Goal: Task Accomplishment & Management: Manage account settings

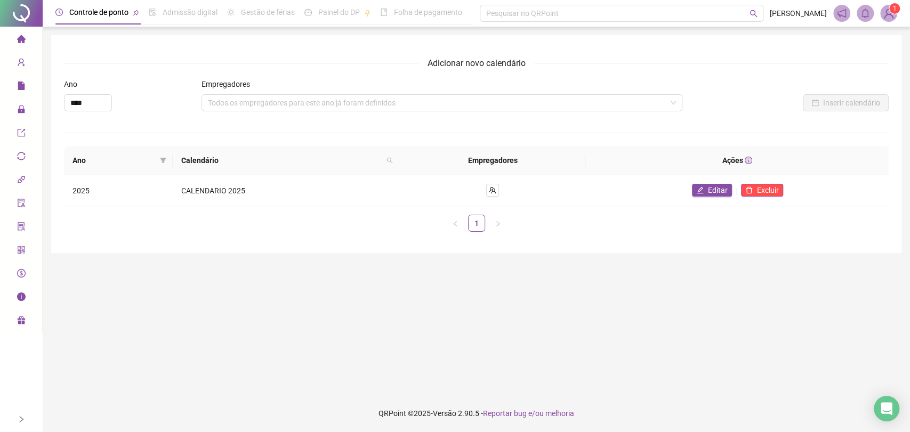
click at [28, 35] on li "Página inicial" at bounding box center [21, 39] width 38 height 21
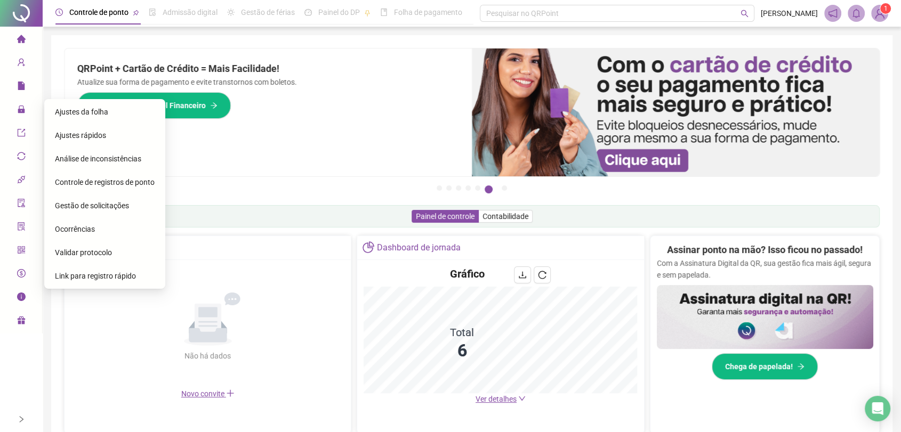
click at [81, 110] on span "Ajustes da folha" at bounding box center [81, 112] width 53 height 9
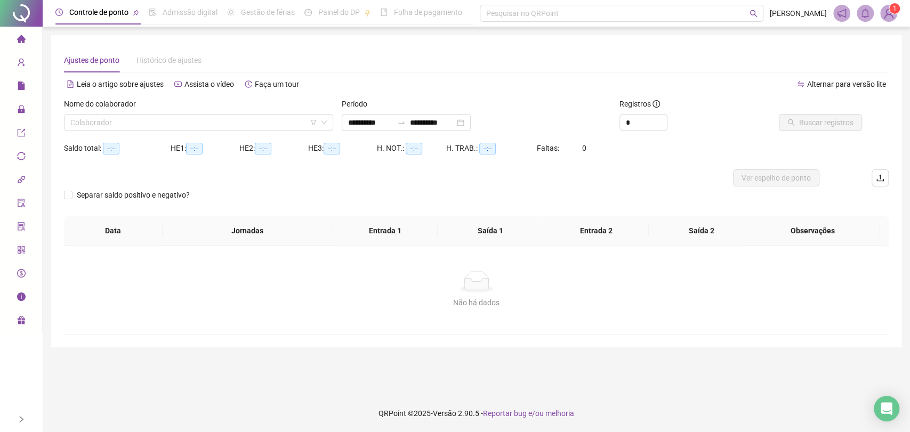
type input "**********"
click at [237, 122] on input "search" at bounding box center [193, 123] width 247 height 16
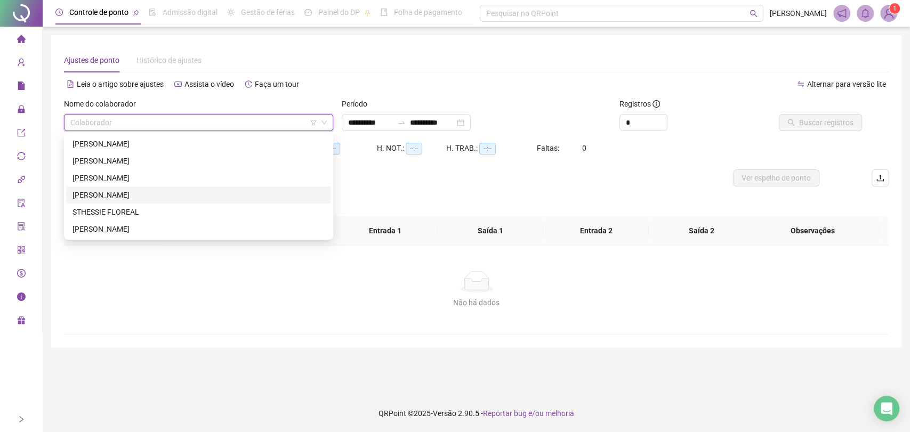
click at [134, 192] on div "[PERSON_NAME]" at bounding box center [199, 195] width 252 height 12
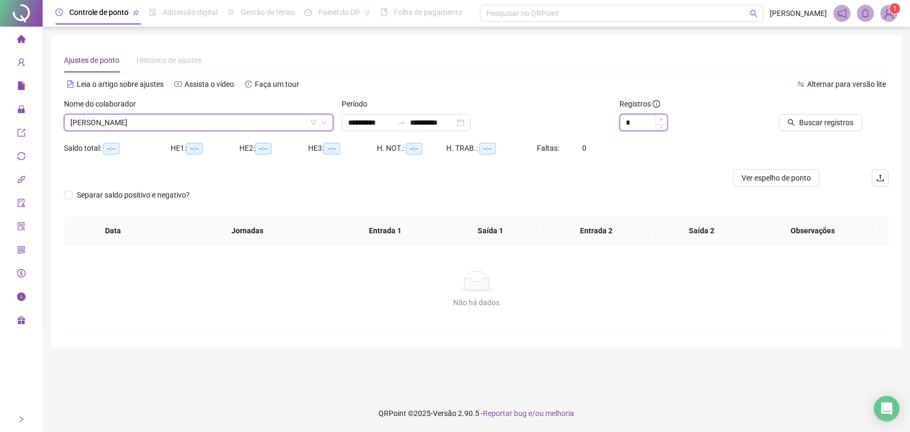
click at [661, 119] on icon "up" at bounding box center [662, 120] width 4 height 4
type input "*"
click at [661, 119] on icon "up" at bounding box center [661, 119] width 3 height 2
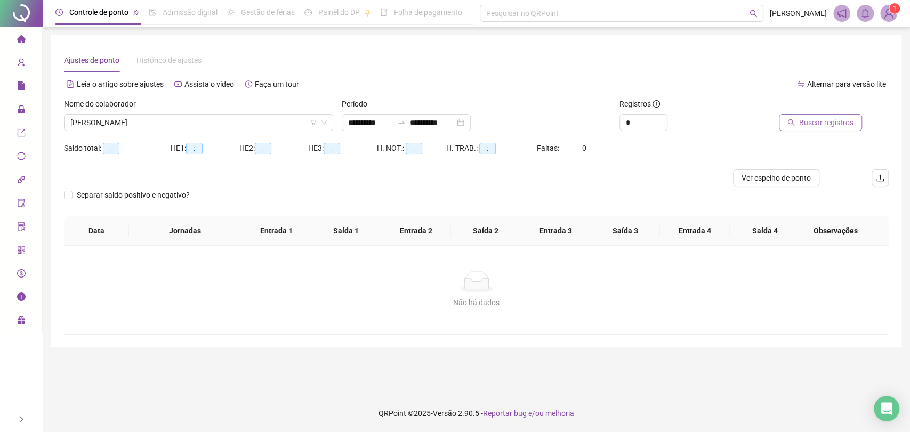
click at [820, 121] on span "Buscar registros" at bounding box center [826, 123] width 54 height 12
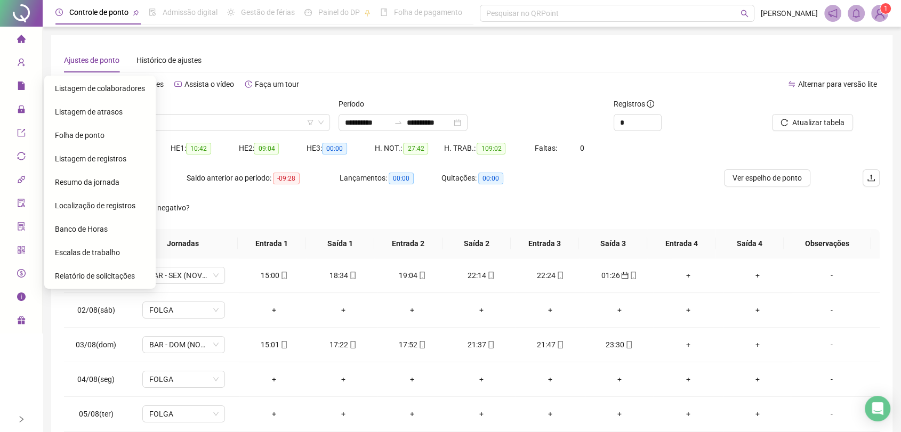
click at [93, 138] on span "Folha de ponto" at bounding box center [80, 135] width 50 height 9
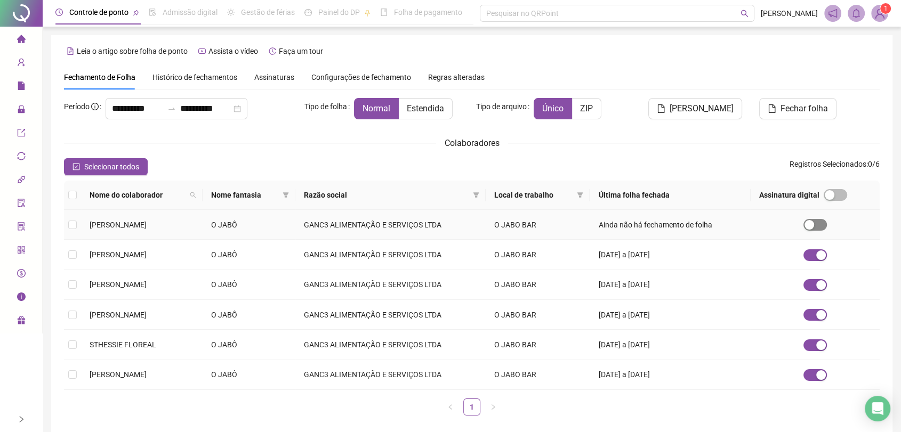
click at [814, 223] on div "button" at bounding box center [810, 225] width 10 height 10
click at [644, 143] on div "Colaboradores" at bounding box center [472, 142] width 816 height 13
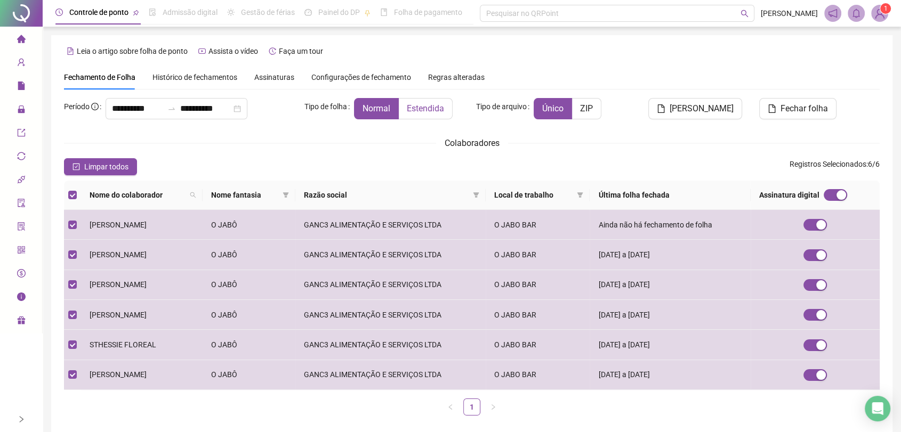
click at [431, 113] on span "Estendida" at bounding box center [425, 108] width 37 height 10
click at [719, 110] on span "[PERSON_NAME]" at bounding box center [702, 108] width 64 height 13
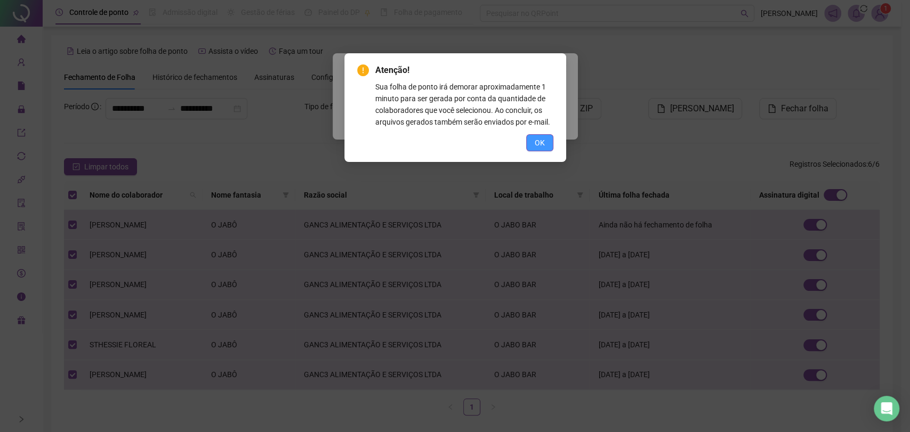
click at [533, 146] on button "OK" at bounding box center [539, 142] width 27 height 17
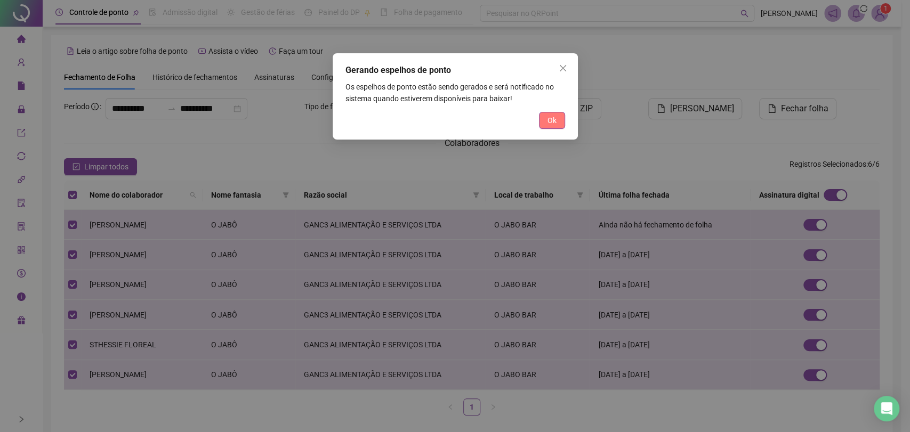
click at [553, 126] on button "Ok" at bounding box center [552, 120] width 26 height 17
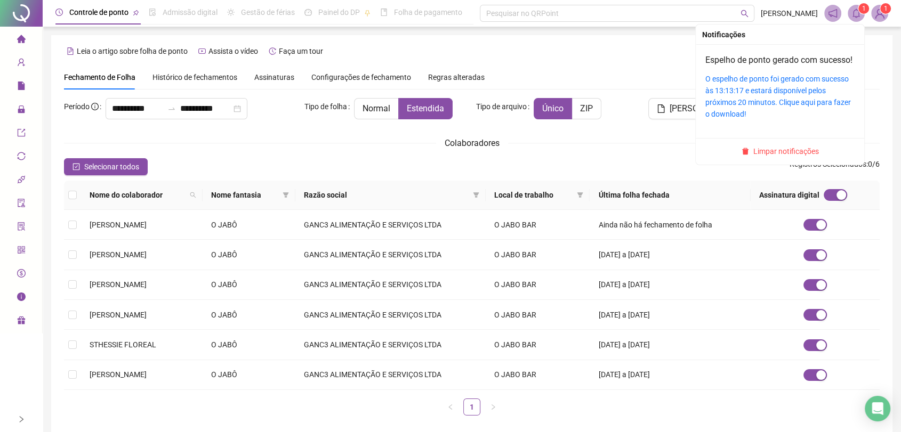
click at [856, 13] on icon "bell" at bounding box center [857, 14] width 10 height 10
click at [793, 98] on link "O espelho de ponto foi gerado com sucesso às 13:13:17 e estará disponível pelos…" at bounding box center [778, 97] width 146 height 44
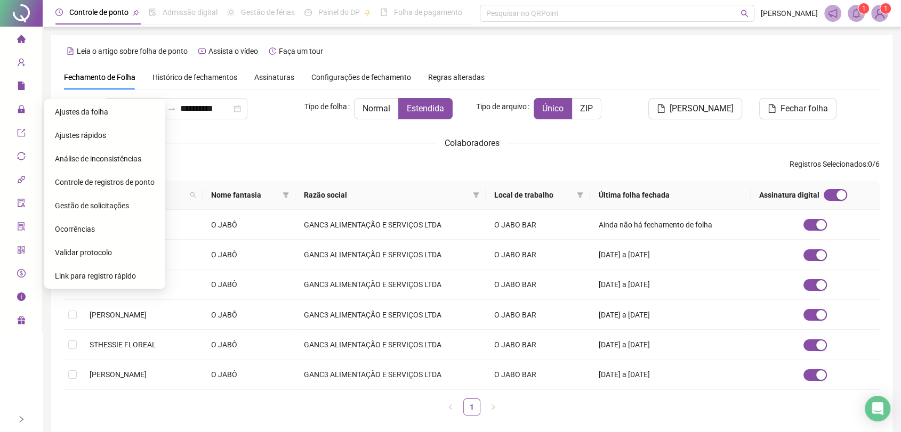
click at [77, 140] on div "Ajustes rápidos" at bounding box center [105, 135] width 100 height 21
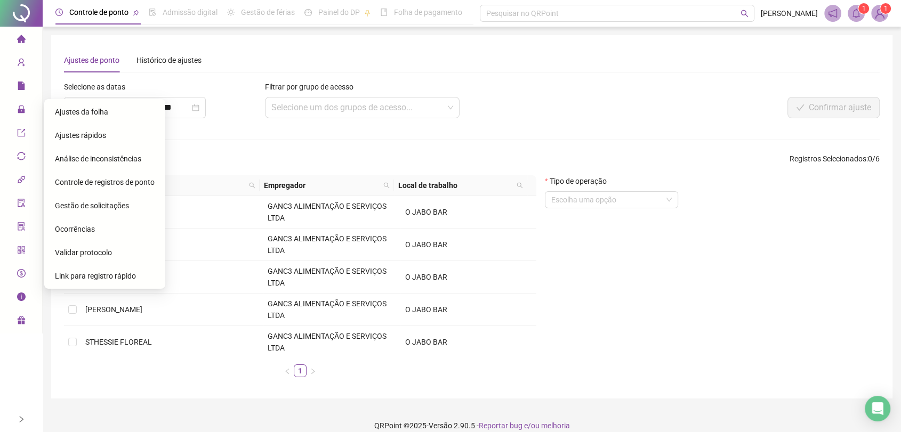
click at [83, 113] on span "Ajustes da folha" at bounding box center [81, 112] width 53 height 9
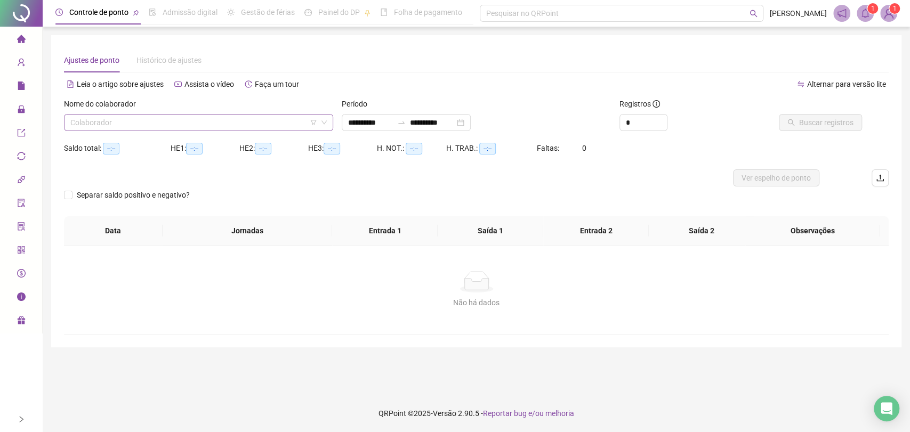
click at [208, 125] on input "search" at bounding box center [193, 123] width 247 height 16
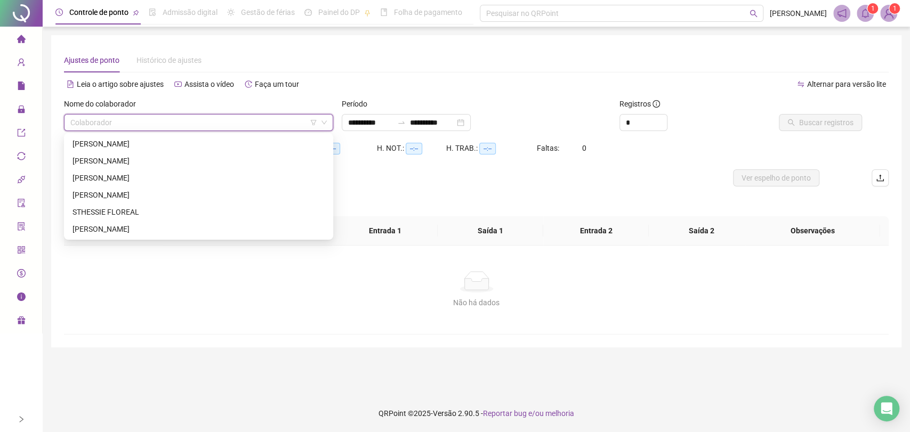
type input "**********"
click at [145, 142] on div "[PERSON_NAME]" at bounding box center [199, 144] width 252 height 12
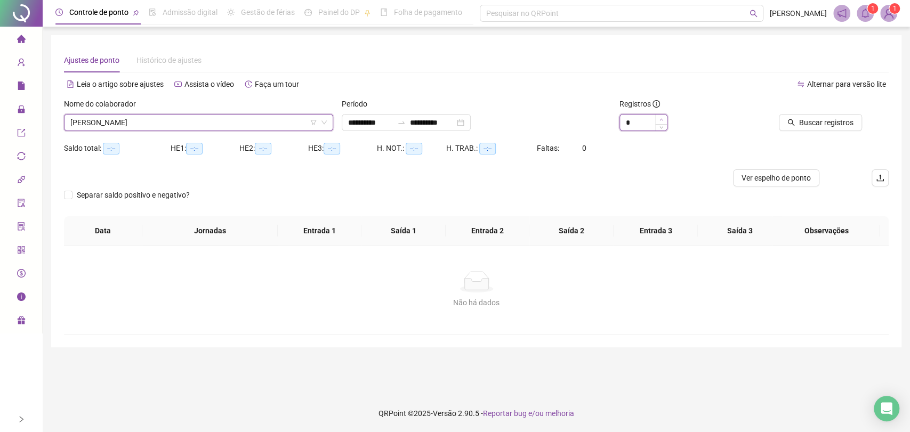
click at [661, 118] on icon "up" at bounding box center [662, 120] width 4 height 4
type input "*"
click at [661, 118] on icon "up" at bounding box center [662, 120] width 4 height 4
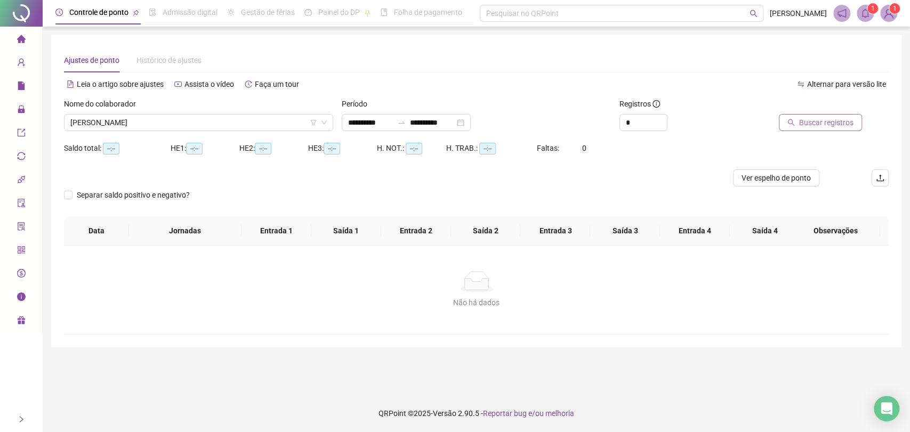
click at [805, 123] on span "Buscar registros" at bounding box center [826, 123] width 54 height 12
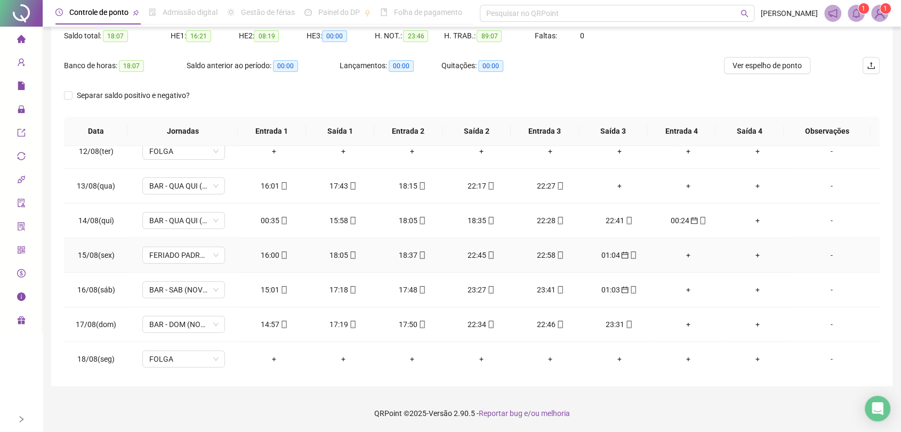
scroll to position [188, 0]
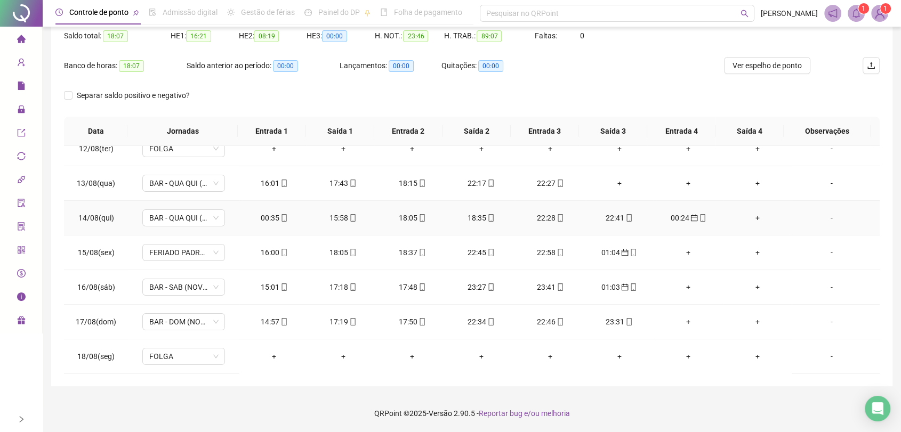
click at [267, 216] on div "00:35" at bounding box center [274, 218] width 52 height 12
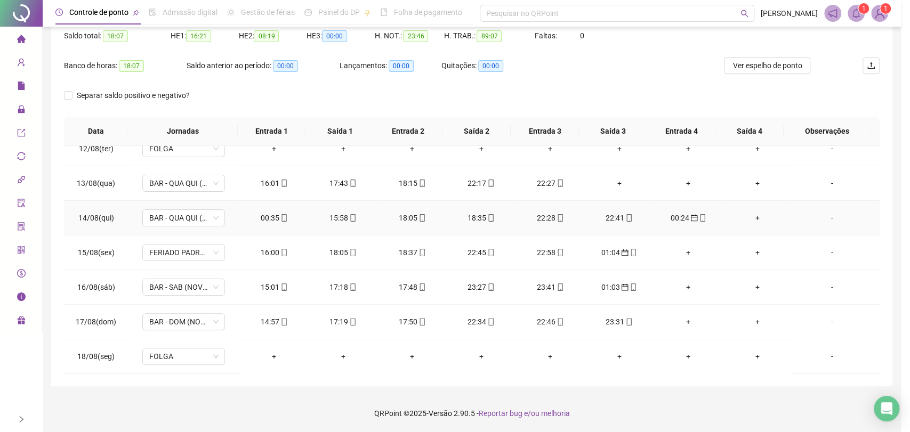
type input "**********"
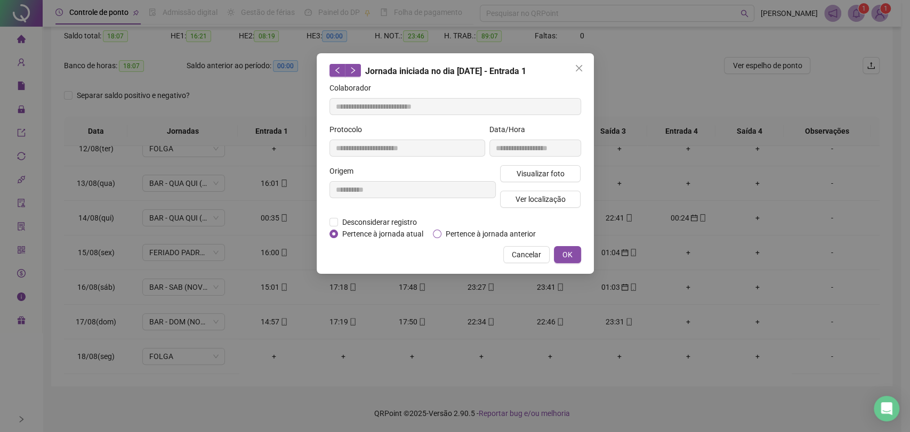
click at [462, 231] on span "Pertence à jornada anterior" at bounding box center [490, 234] width 99 height 12
click at [566, 256] on span "OK" at bounding box center [568, 255] width 10 height 12
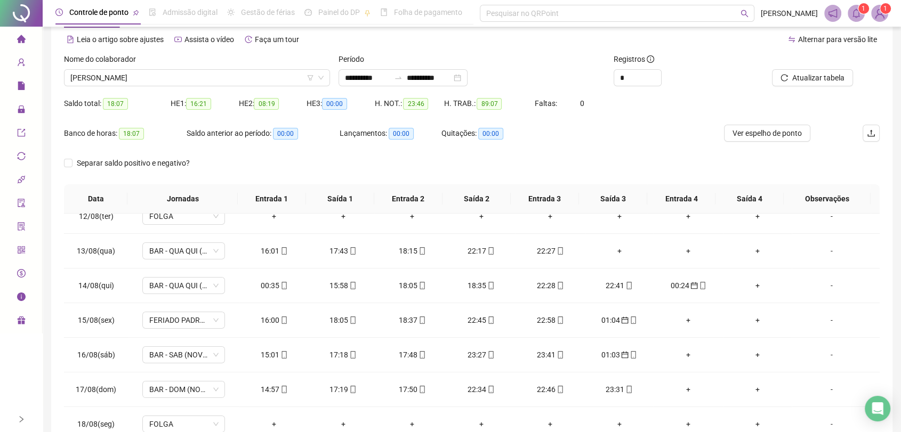
scroll to position [0, 0]
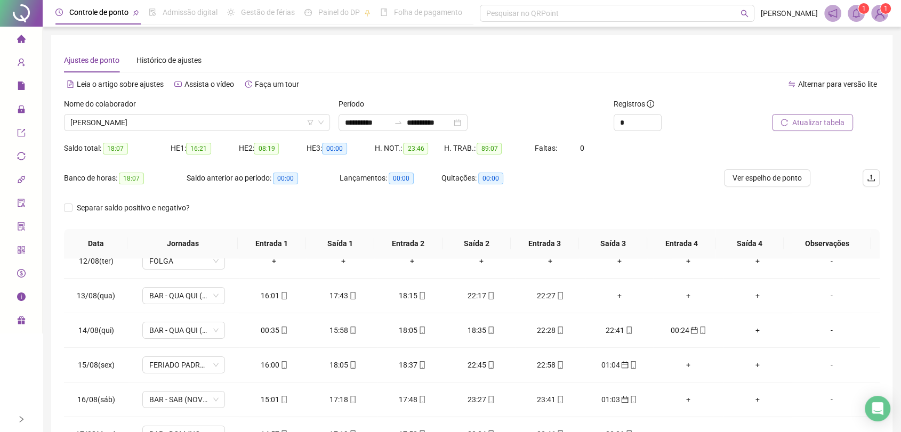
click at [811, 122] on span "Atualizar tabela" at bounding box center [818, 123] width 52 height 12
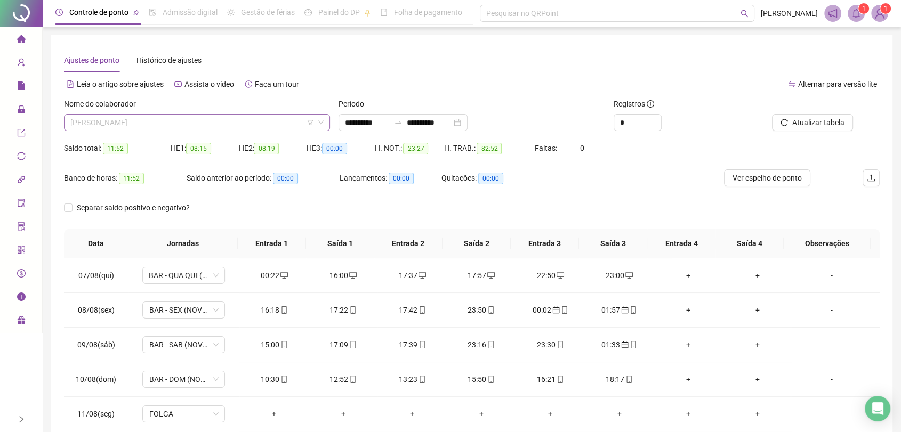
click at [212, 116] on span "[PERSON_NAME]" at bounding box center [196, 123] width 253 height 16
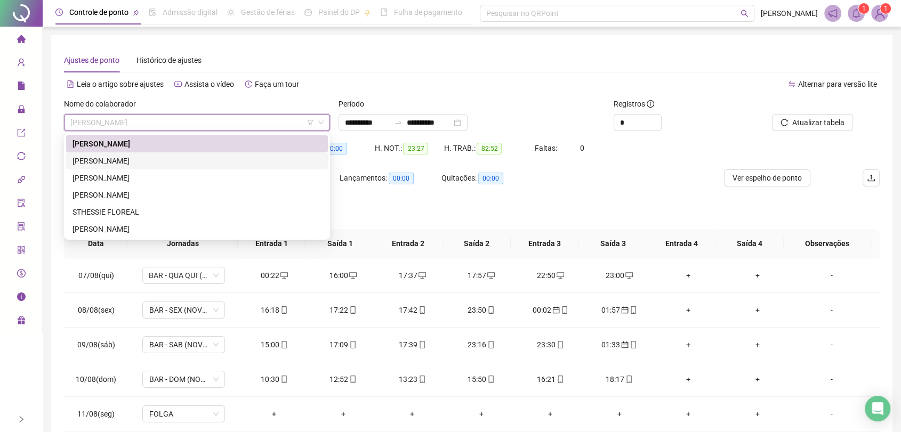
click at [182, 152] on div "[PERSON_NAME]" at bounding box center [197, 160] width 262 height 17
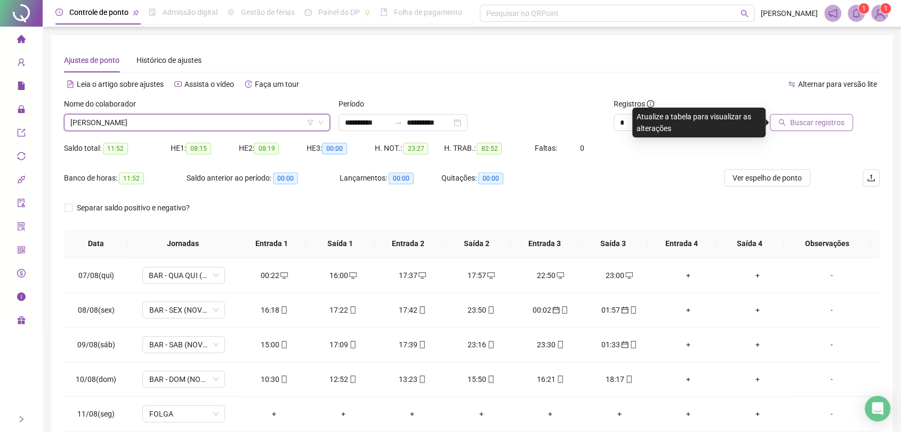
click at [792, 125] on span "Buscar registros" at bounding box center [817, 123] width 54 height 12
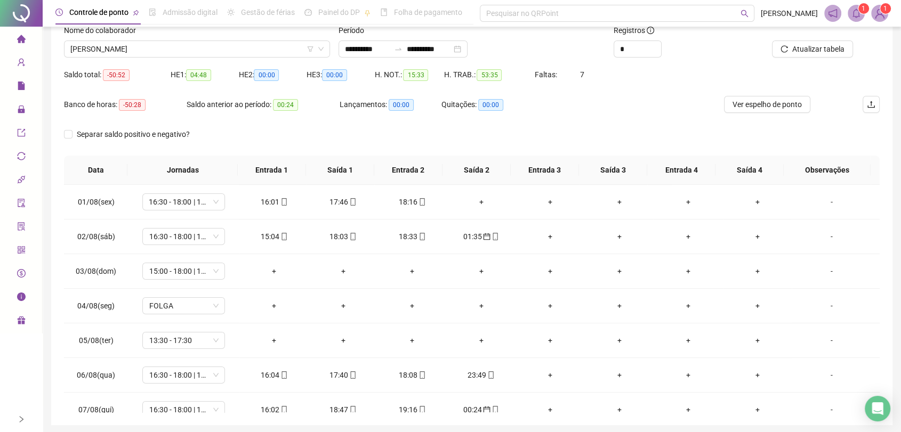
scroll to position [53, 0]
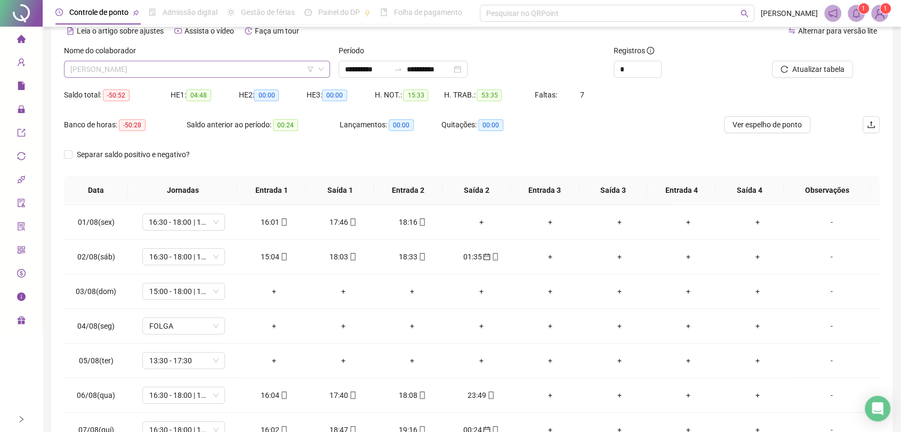
click at [230, 69] on span "[PERSON_NAME]" at bounding box center [196, 69] width 253 height 16
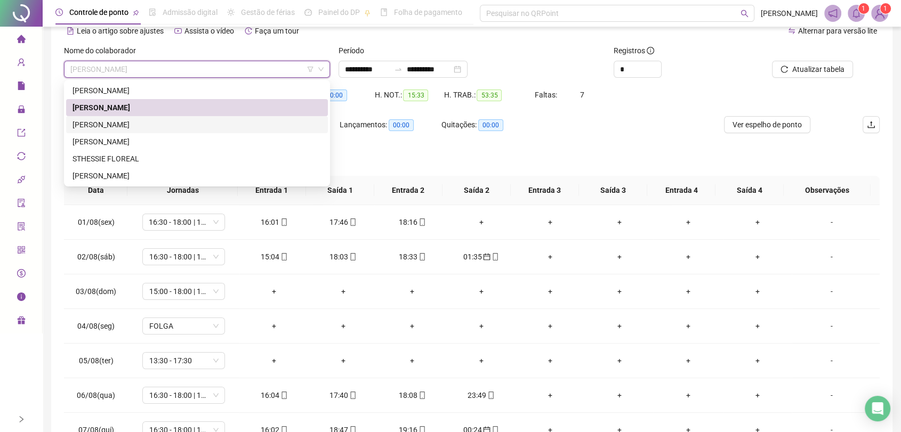
click at [171, 123] on div "[PERSON_NAME]" at bounding box center [197, 125] width 249 height 12
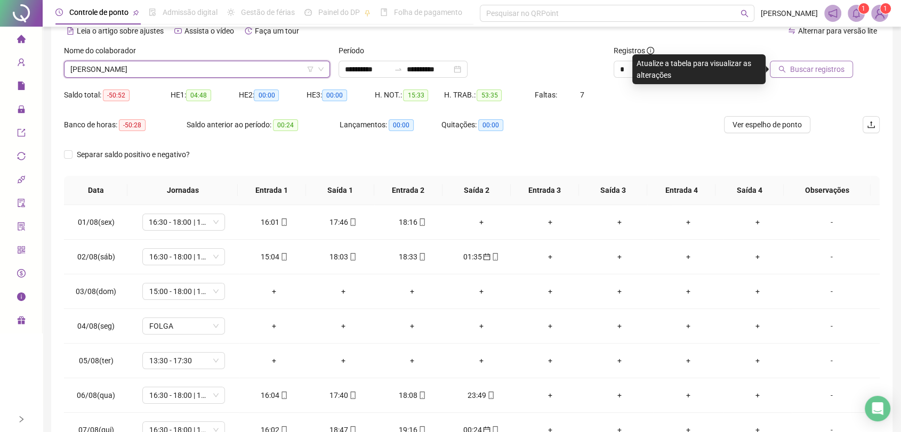
click at [801, 73] on span "Buscar registros" at bounding box center [817, 69] width 54 height 12
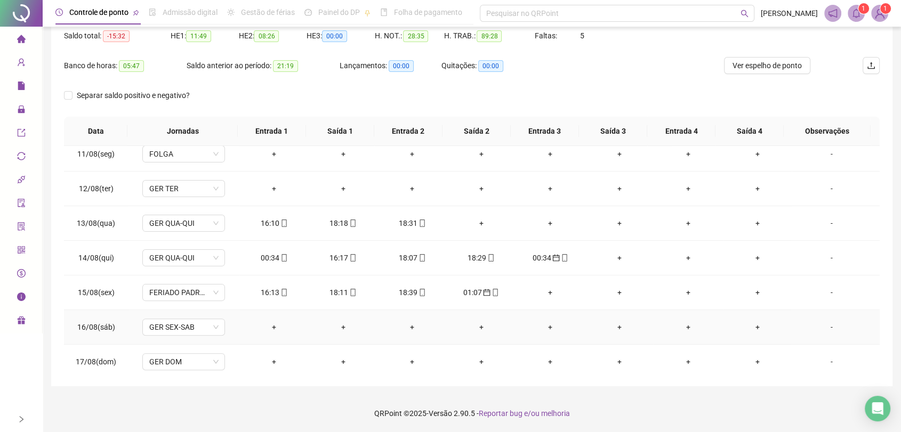
scroll to position [336, 0]
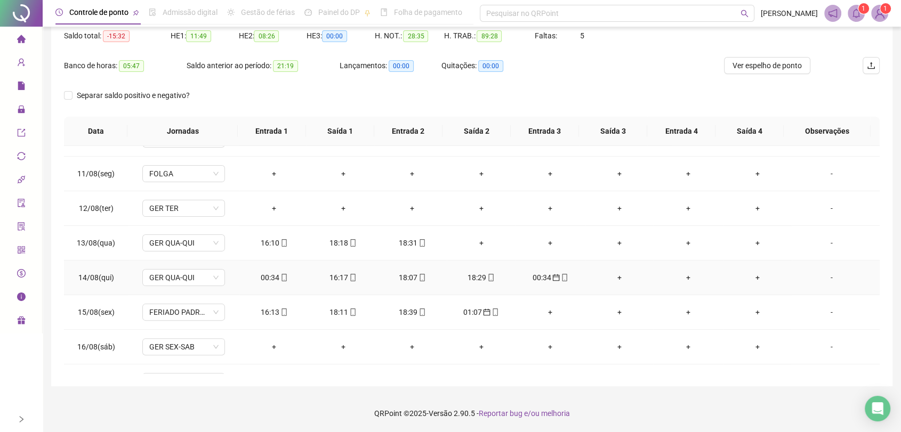
click at [269, 277] on div "00:34" at bounding box center [274, 278] width 52 height 12
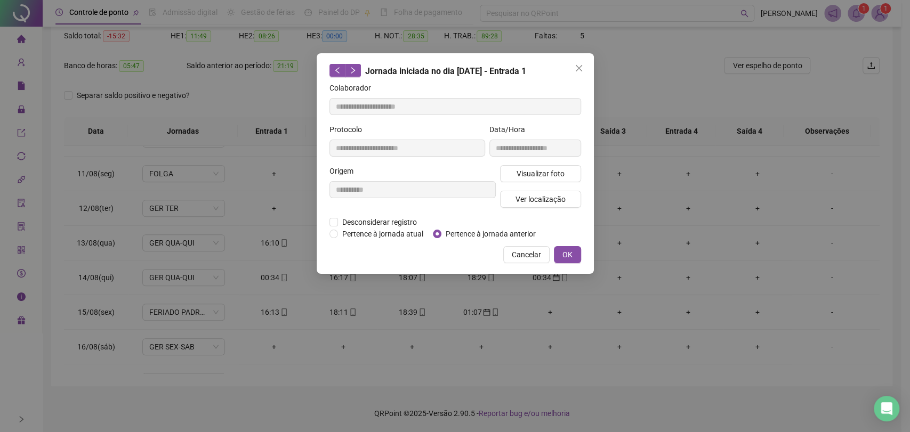
type input "**********"
click at [493, 232] on span "Pertence à jornada anterior" at bounding box center [490, 234] width 99 height 12
drag, startPoint x: 569, startPoint y: 255, endPoint x: 561, endPoint y: 257, distance: 8.2
click at [569, 255] on span "OK" at bounding box center [568, 255] width 10 height 12
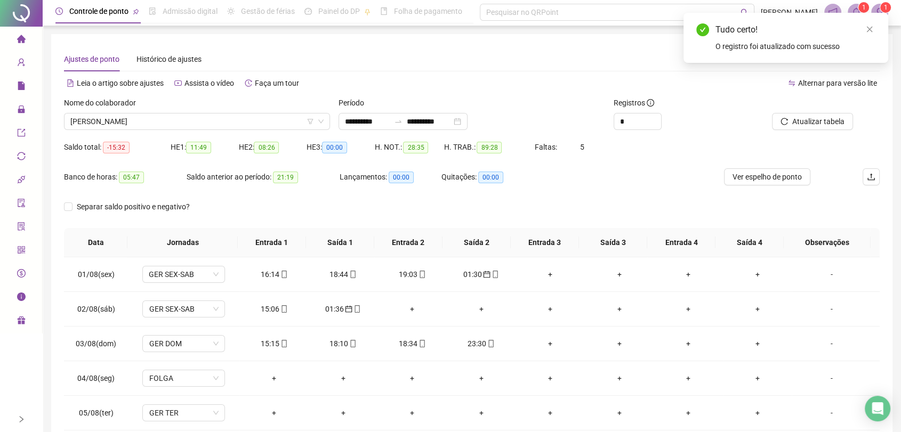
scroll to position [0, 0]
click at [801, 123] on span "Atualizar tabela" at bounding box center [818, 123] width 52 height 12
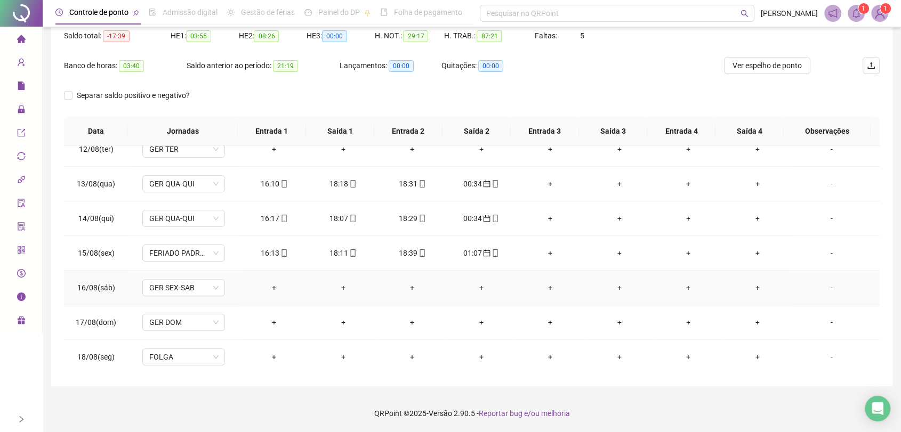
scroll to position [395, 0]
click at [215, 288] on span "GER SEX-SAB" at bounding box center [184, 288] width 70 height 16
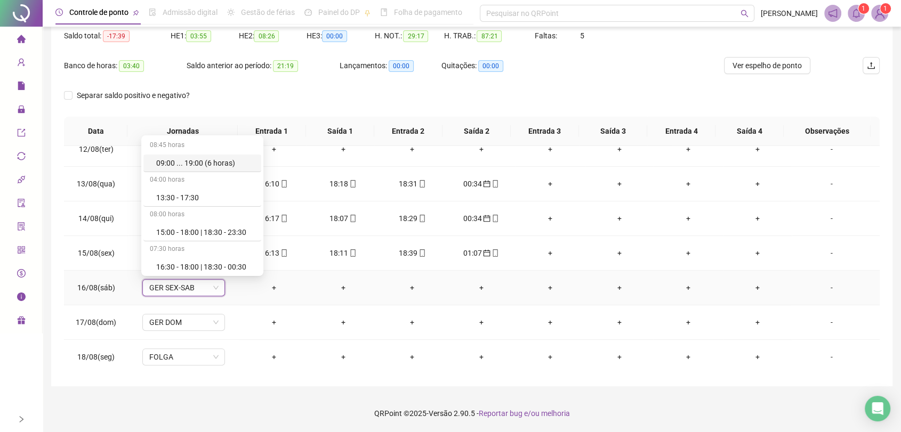
click at [215, 287] on span "GER SEX-SAB" at bounding box center [184, 288] width 70 height 16
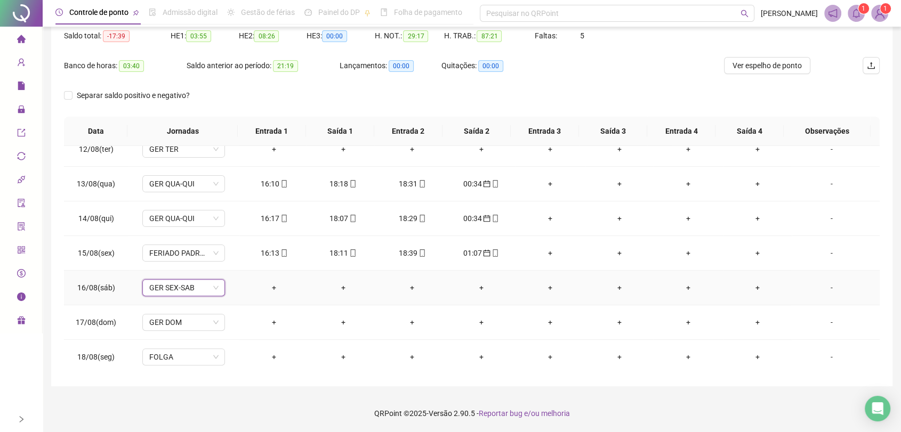
click at [213, 284] on span "GER SEX-SAB" at bounding box center [184, 288] width 70 height 16
click at [166, 176] on div "Folga" at bounding box center [205, 177] width 99 height 12
click at [227, 258] on span "Sim" at bounding box center [233, 259] width 12 height 12
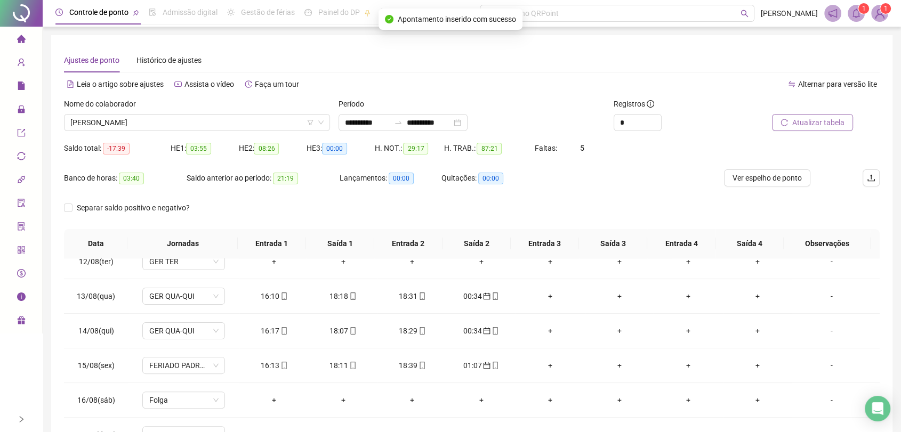
click at [808, 126] on span "Atualizar tabela" at bounding box center [818, 123] width 52 height 12
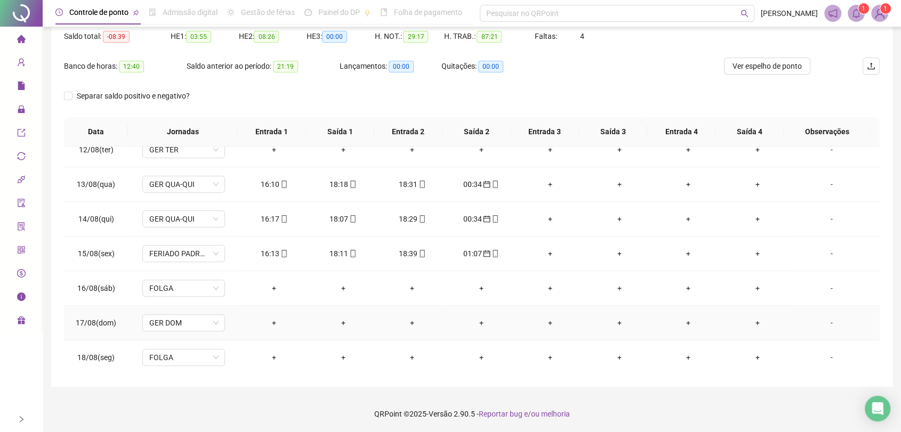
scroll to position [113, 0]
click at [212, 325] on span "GER DOM" at bounding box center [184, 323] width 70 height 16
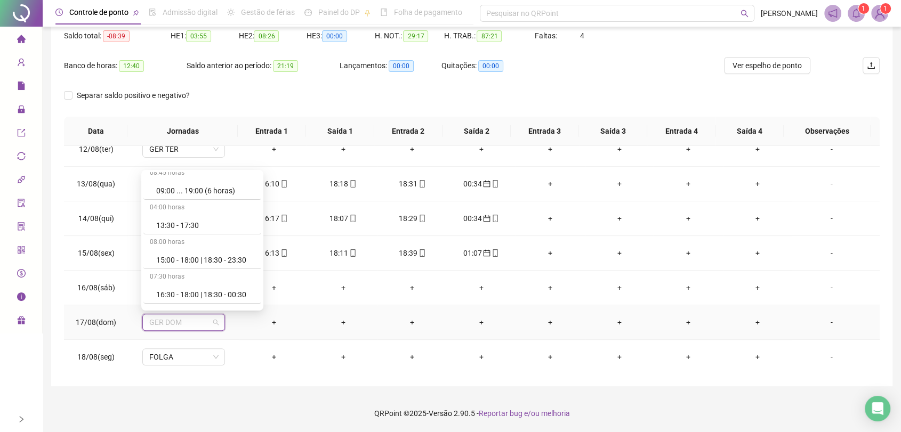
scroll to position [0, 0]
click at [590, 91] on div "Separar saldo positivo e negativo?" at bounding box center [472, 102] width 816 height 30
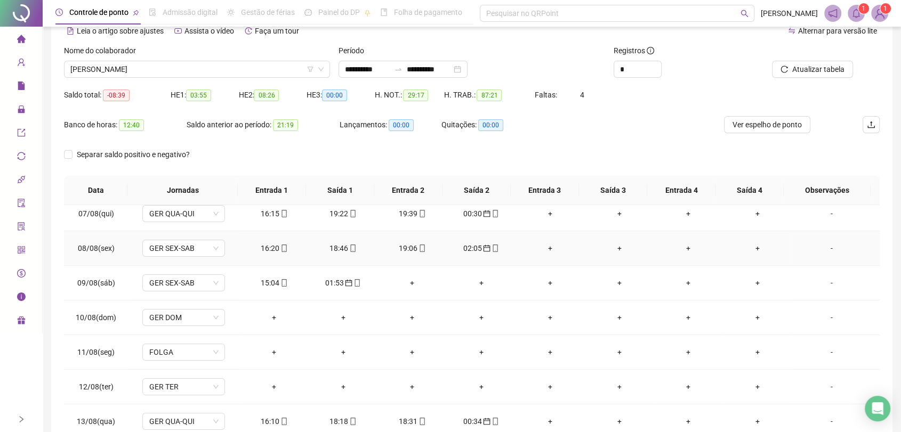
scroll to position [237, 0]
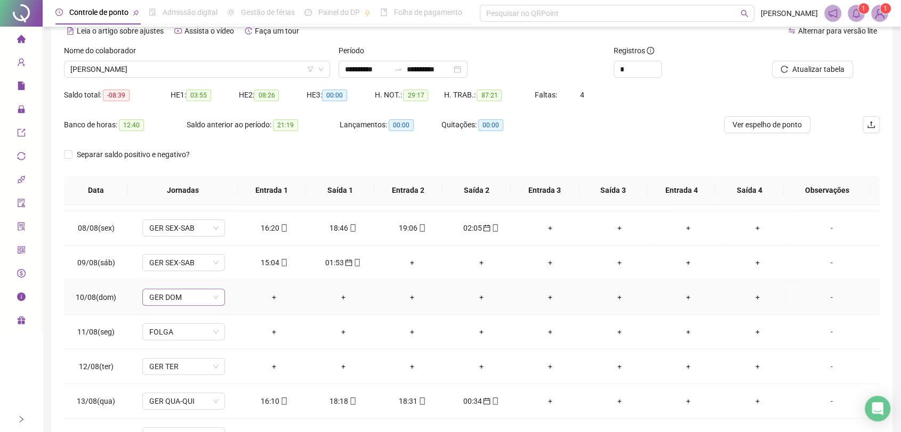
click at [216, 293] on span "GER DOM" at bounding box center [184, 298] width 70 height 16
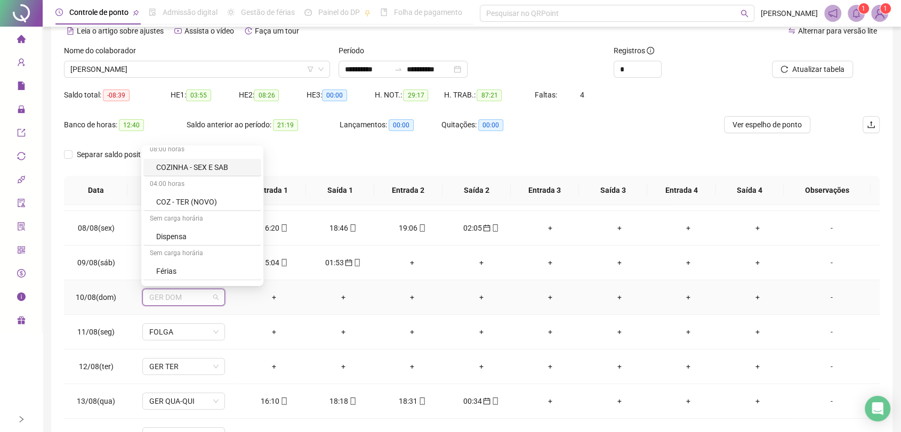
scroll to position [414, 0]
click at [430, 145] on div "Lançamentos: 00:00" at bounding box center [391, 131] width 102 height 30
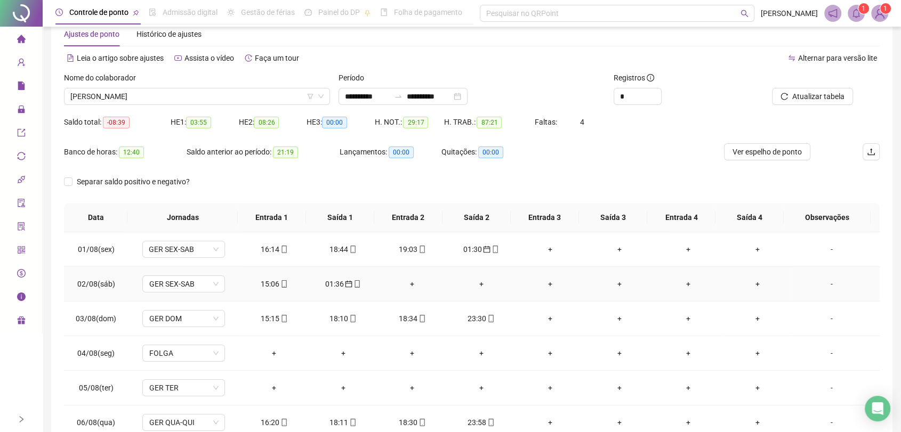
scroll to position [0, 0]
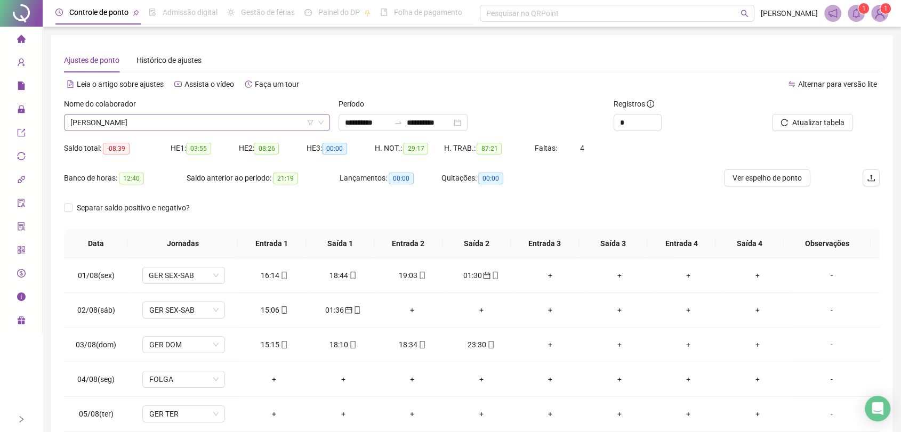
click at [326, 121] on div "[PERSON_NAME]" at bounding box center [197, 122] width 266 height 17
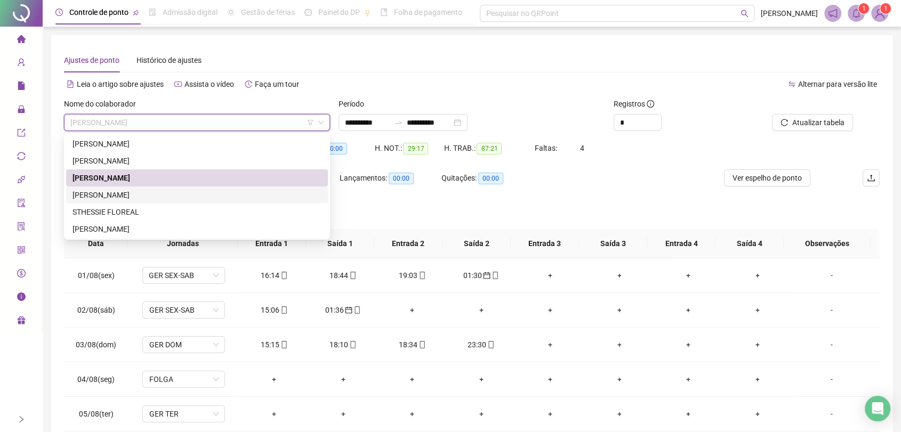
click at [149, 194] on div "[PERSON_NAME]" at bounding box center [197, 195] width 249 height 12
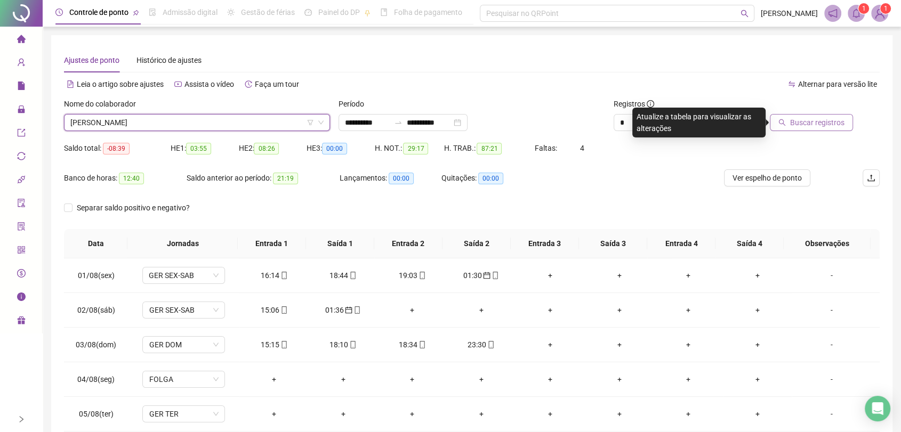
click at [805, 119] on span "Buscar registros" at bounding box center [817, 123] width 54 height 12
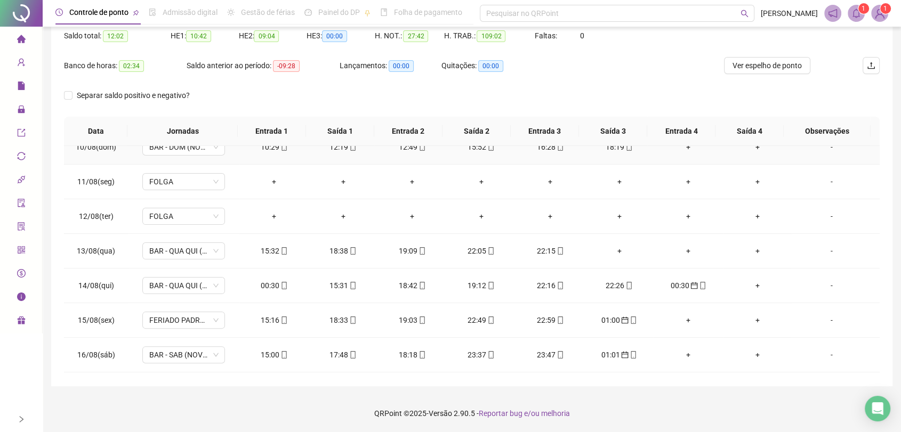
scroll to position [355, 0]
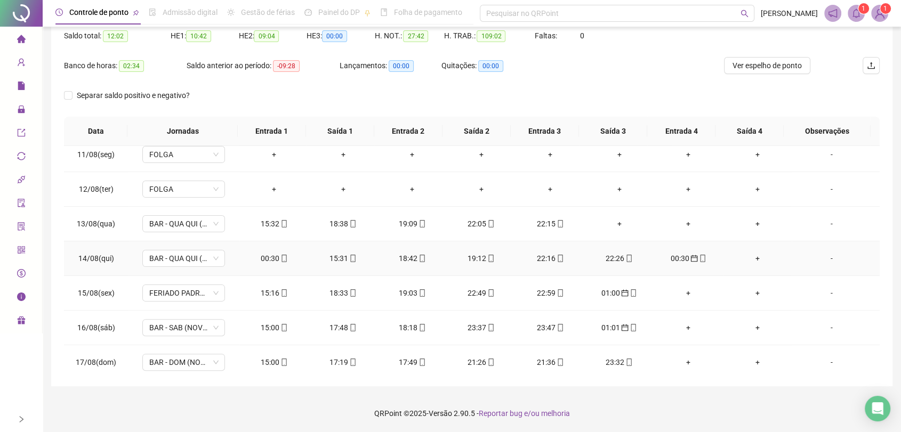
click at [263, 255] on div "00:30" at bounding box center [274, 259] width 52 height 12
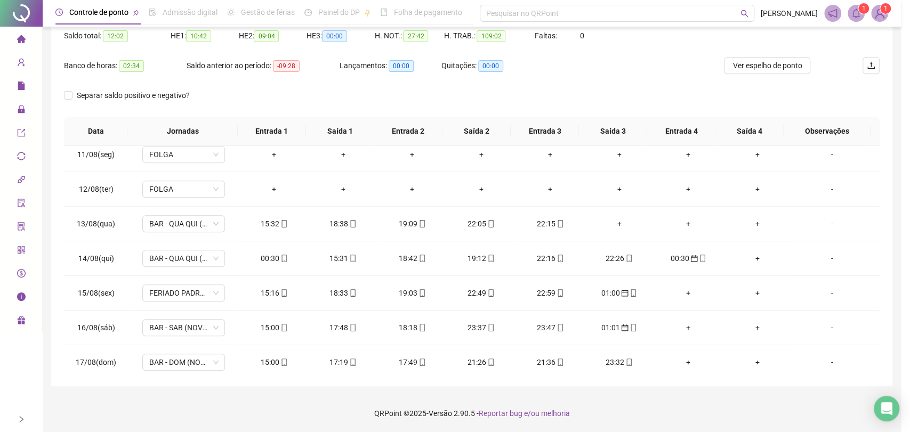
type input "**********"
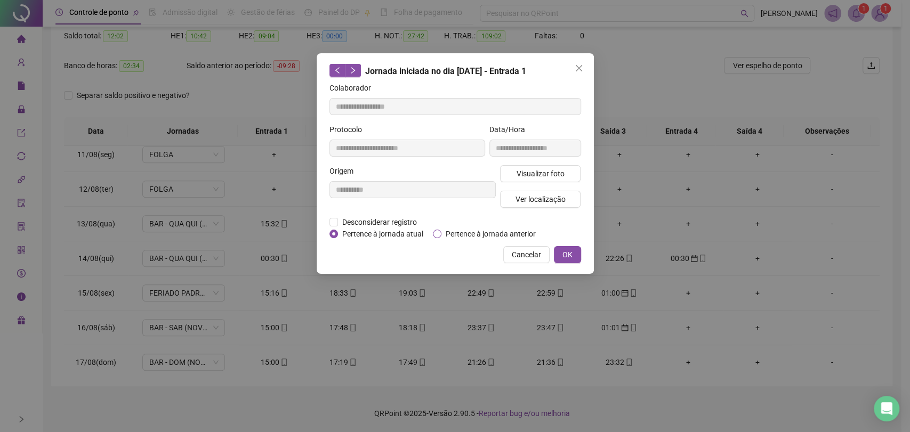
click at [487, 232] on span "Pertence à jornada anterior" at bounding box center [490, 234] width 99 height 12
click at [567, 250] on span "OK" at bounding box center [568, 255] width 10 height 12
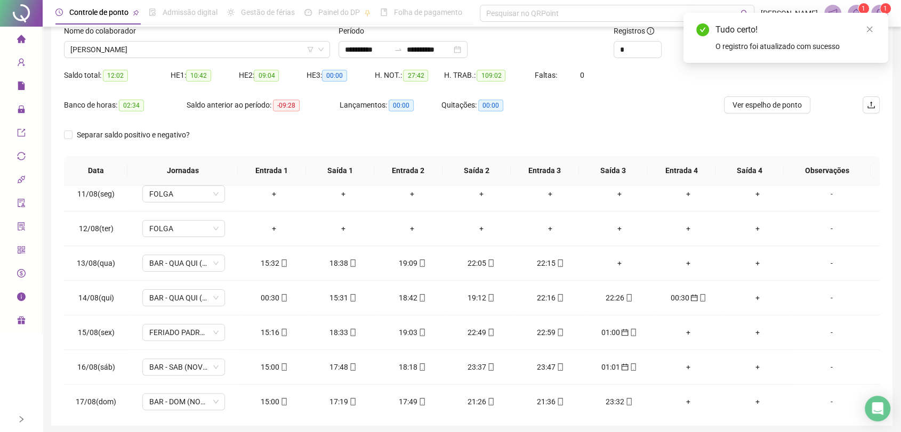
scroll to position [53, 0]
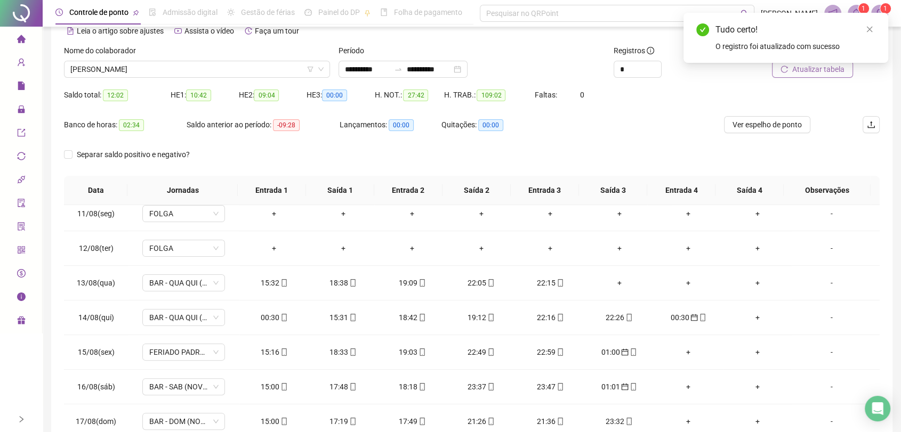
click at [793, 74] on span "Atualizar tabela" at bounding box center [818, 69] width 52 height 12
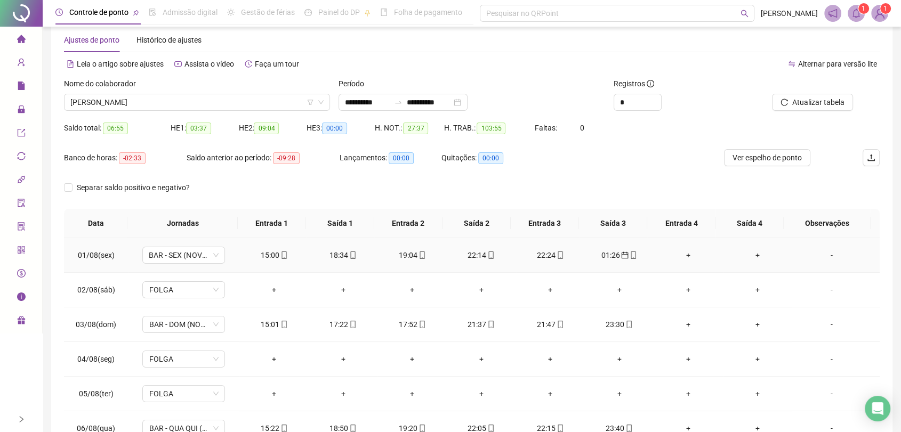
scroll to position [0, 0]
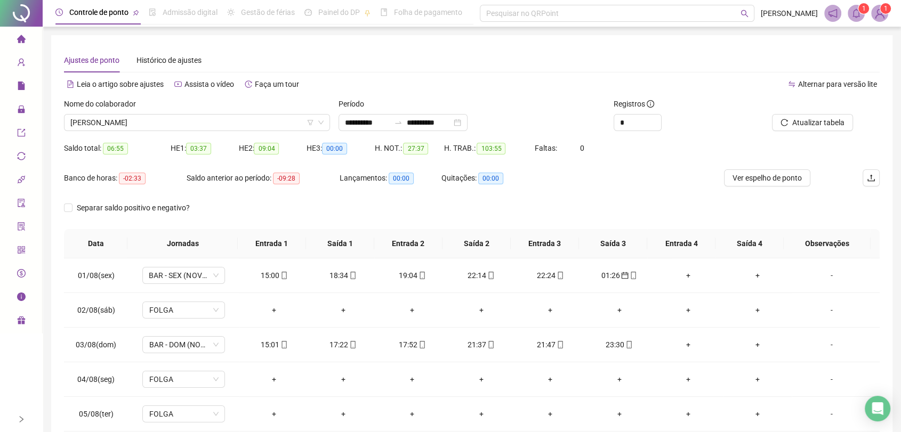
click at [308, 210] on div "Separar saldo positivo e negativo?" at bounding box center [472, 214] width 816 height 30
click at [218, 118] on span "[PERSON_NAME]" at bounding box center [196, 123] width 253 height 16
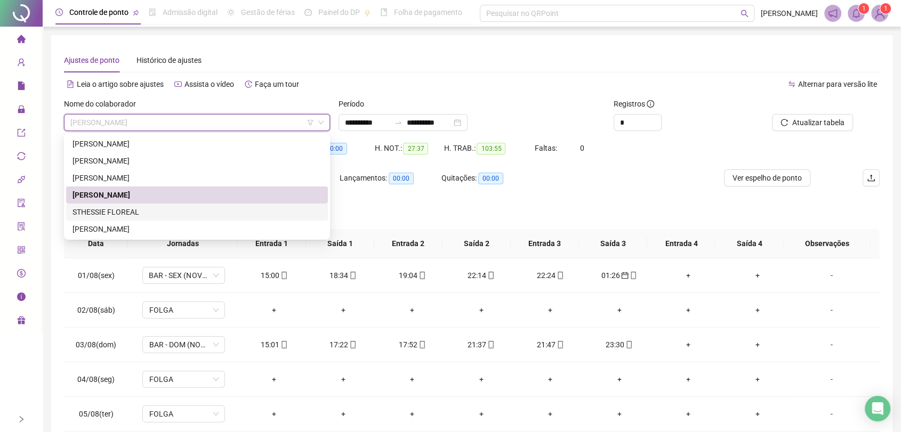
click at [145, 213] on div "STHESSIE FLOREAL" at bounding box center [197, 212] width 249 height 12
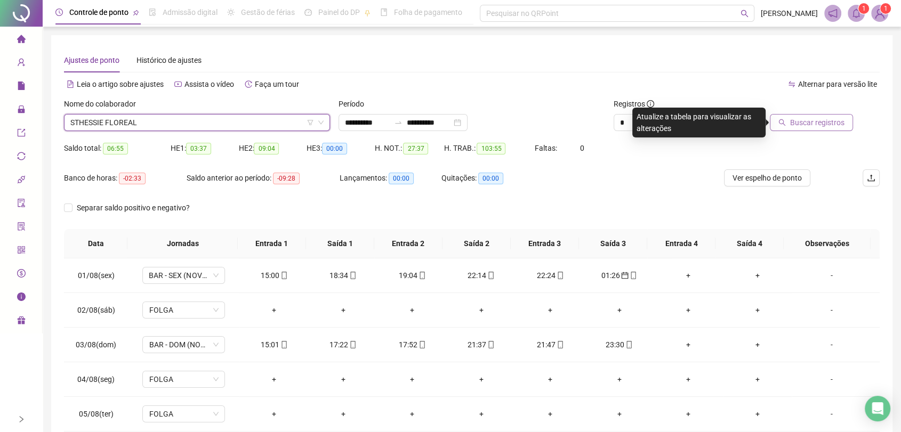
click at [814, 124] on span "Buscar registros" at bounding box center [817, 123] width 54 height 12
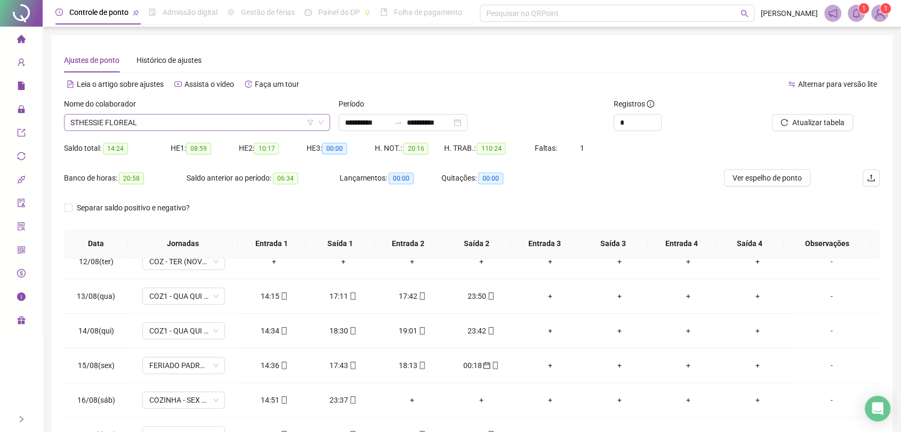
click at [211, 123] on span "STHESSIE FLOREAL" at bounding box center [196, 123] width 253 height 16
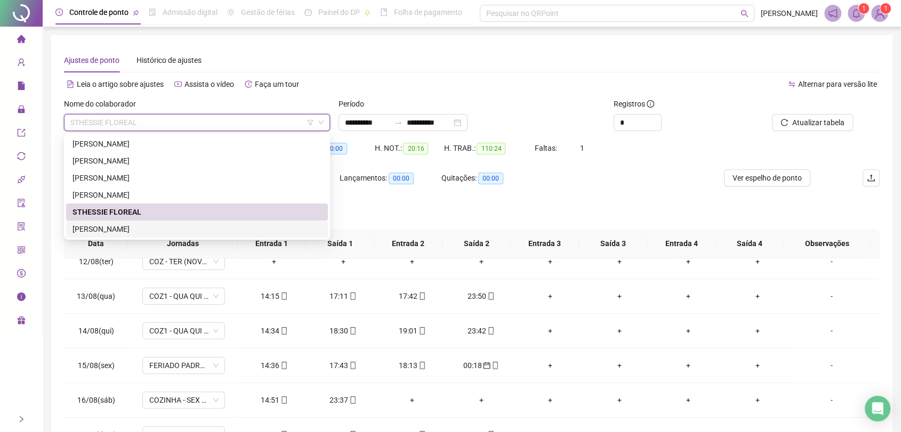
click at [165, 230] on div "[PERSON_NAME]" at bounding box center [197, 229] width 249 height 12
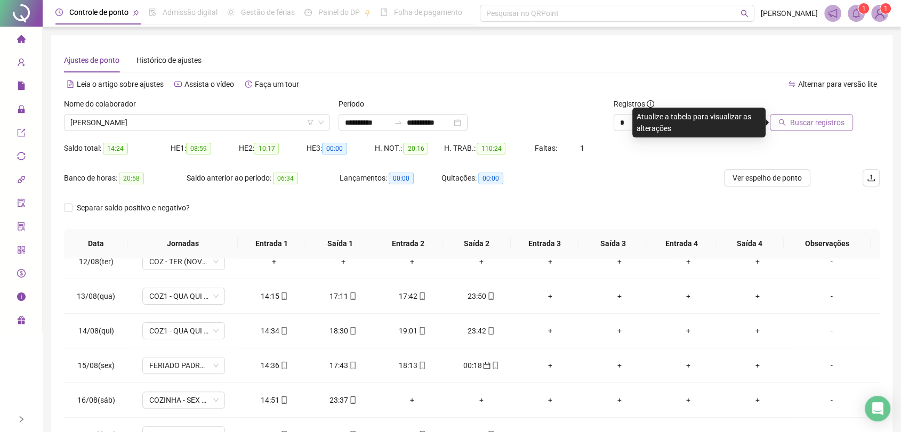
click at [796, 120] on span "Buscar registros" at bounding box center [817, 123] width 54 height 12
